Goal: Task Accomplishment & Management: Use online tool/utility

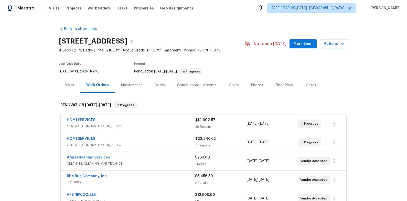
scroll to position [62, 0]
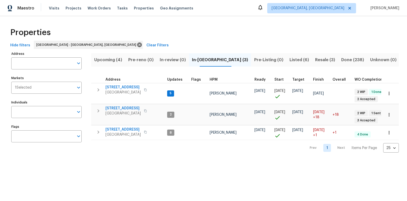
click at [53, 10] on span "Visits" at bounding box center [54, 8] width 10 height 5
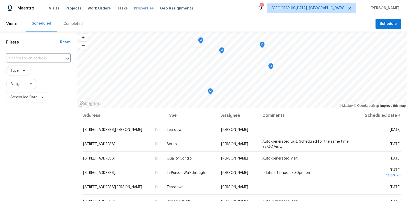
click at [136, 8] on span "Properties" at bounding box center [144, 8] width 20 height 5
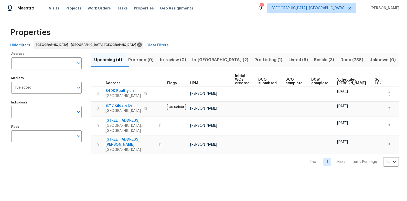
click at [225, 61] on span "In-[GEOGRAPHIC_DATA] (2)" at bounding box center [220, 59] width 56 height 7
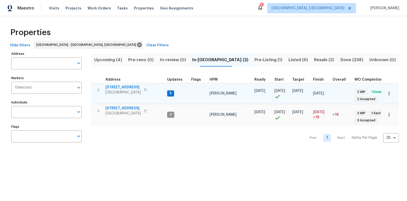
click at [124, 86] on span "[STREET_ADDRESS]" at bounding box center [122, 87] width 35 height 5
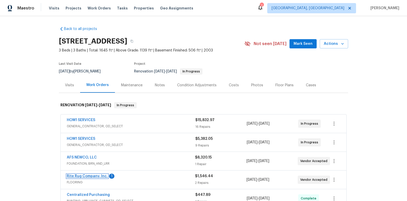
click at [101, 177] on link "Rite Rug Company, Inc." at bounding box center [87, 176] width 41 height 4
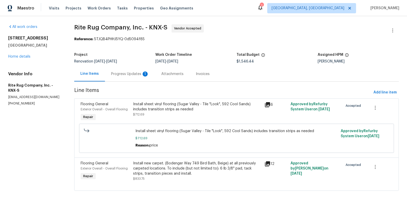
click at [126, 73] on div "Progress Updates 1" at bounding box center [130, 73] width 38 height 5
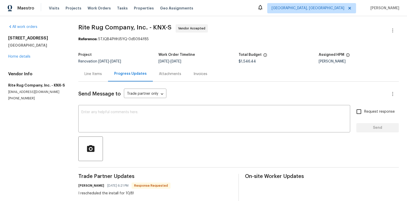
click at [16, 59] on div "7517 Barnbrook Ln Knoxville, TN 37918 Home details" at bounding box center [37, 48] width 58 height 24
click at [14, 54] on div "7517 Barnbrook Ln Knoxville, TN 37918 Home details" at bounding box center [37, 48] width 58 height 24
click at [13, 58] on link "Home details" at bounding box center [19, 57] width 22 height 4
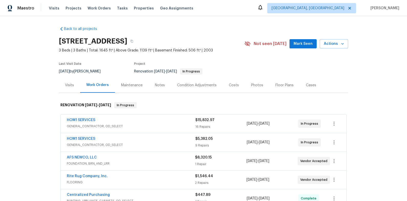
click at [153, 121] on div "HOM1 SERVICES" at bounding box center [131, 120] width 128 height 6
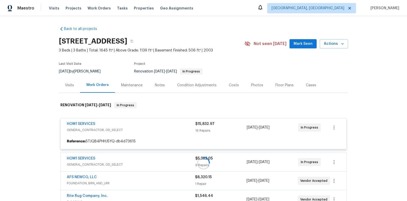
scroll to position [92, 0]
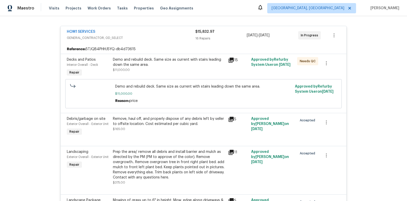
click at [168, 36] on span "GENERAL_CONTRACTOR, OD_SELECT" at bounding box center [131, 37] width 128 height 5
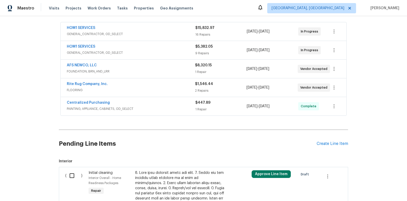
click at [170, 50] on div "HOM1 SERVICES" at bounding box center [131, 47] width 128 height 6
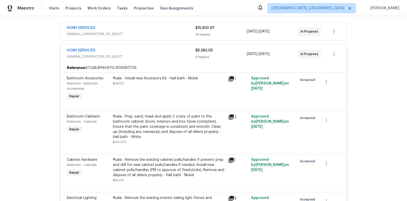
click at [170, 50] on div "HOM1 SERVICES" at bounding box center [131, 51] width 128 height 6
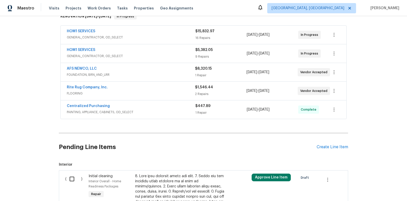
scroll to position [111, 0]
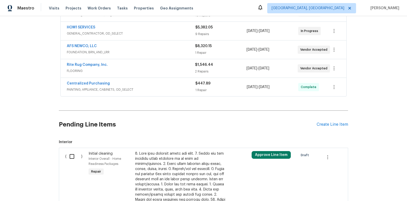
click at [76, 155] on input "checkbox" at bounding box center [73, 156] width 15 height 11
checkbox input "true"
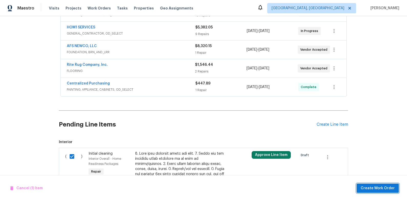
click at [377, 192] on button "Create Work Order" at bounding box center [377, 187] width 42 height 9
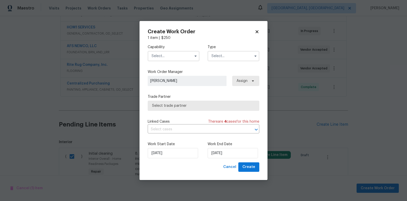
click at [171, 51] on input "text" at bounding box center [174, 56] width 52 height 10
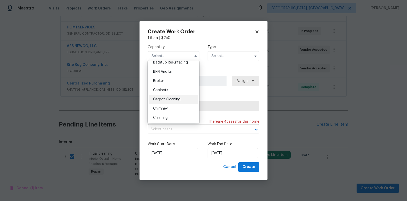
scroll to position [47, 0]
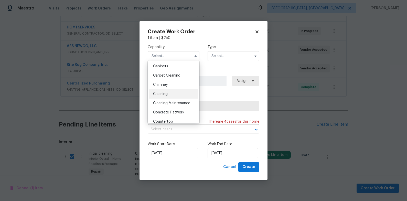
click at [177, 90] on div "Cleaning" at bounding box center [173, 93] width 49 height 9
type input "Cleaning"
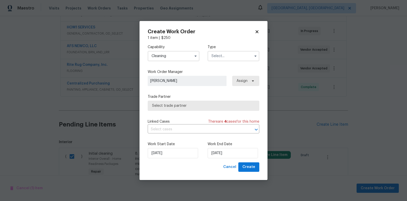
click at [189, 108] on span "Select trade partner" at bounding box center [203, 105] width 103 height 5
click at [210, 53] on body "Maestro Visits Projects Work Orders Tasks Properties Geo Assignments Knoxville,…" at bounding box center [203, 100] width 407 height 201
click at [230, 61] on div "Capability Cleaning Type" at bounding box center [203, 52] width 111 height 25
click at [230, 59] on input "text" at bounding box center [233, 56] width 52 height 10
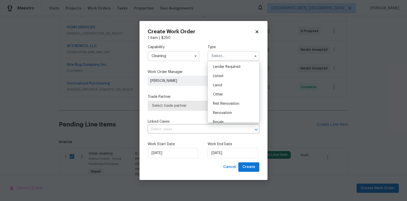
scroll to position [39, 0]
click at [229, 113] on span "Renovation" at bounding box center [222, 111] width 19 height 4
type input "Renovation"
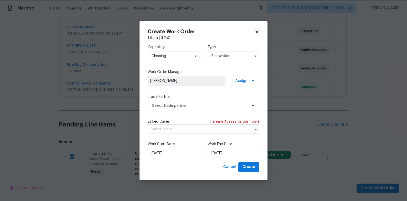
scroll to position [0, 0]
click at [201, 108] on span "Select trade partner" at bounding box center [199, 105] width 95 height 5
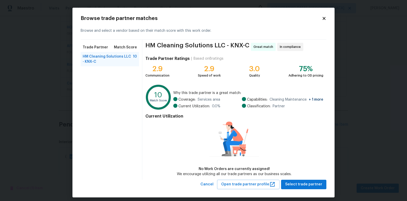
click at [325, 18] on icon at bounding box center [323, 18] width 5 height 5
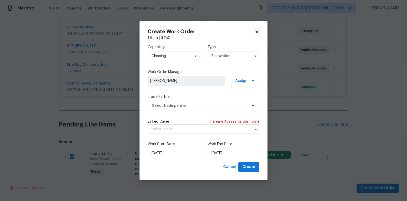
checkbox input "false"
